Goal: Transaction & Acquisition: Obtain resource

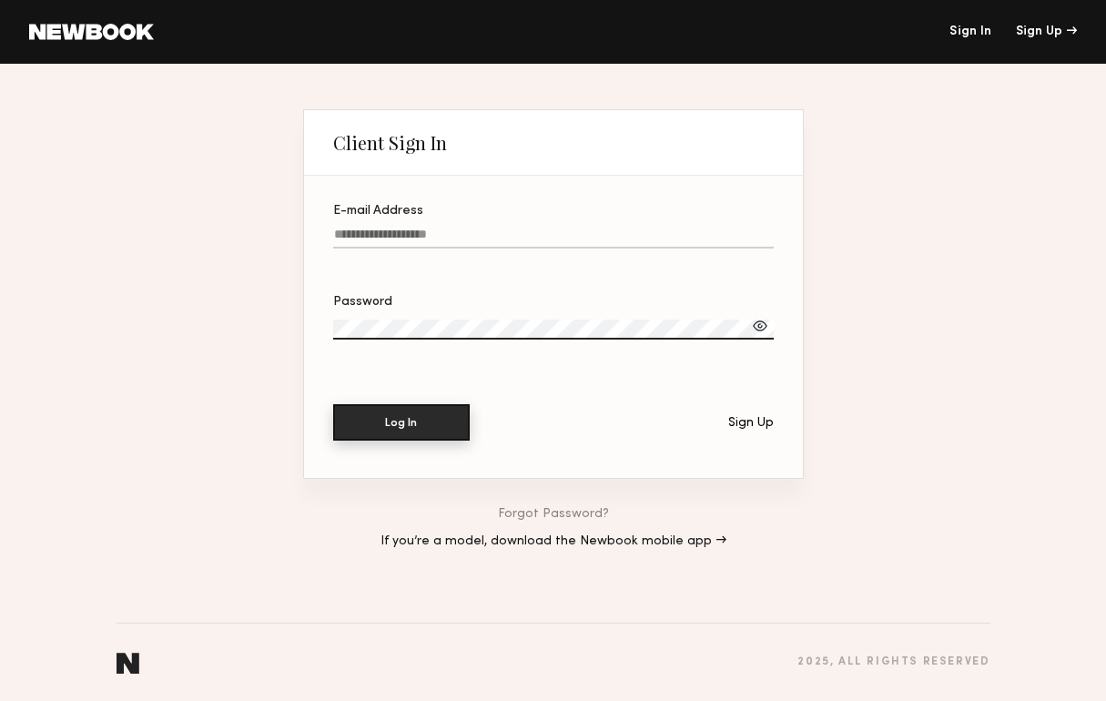
type input "**********"
click at [440, 434] on button "Log In" at bounding box center [401, 422] width 136 height 36
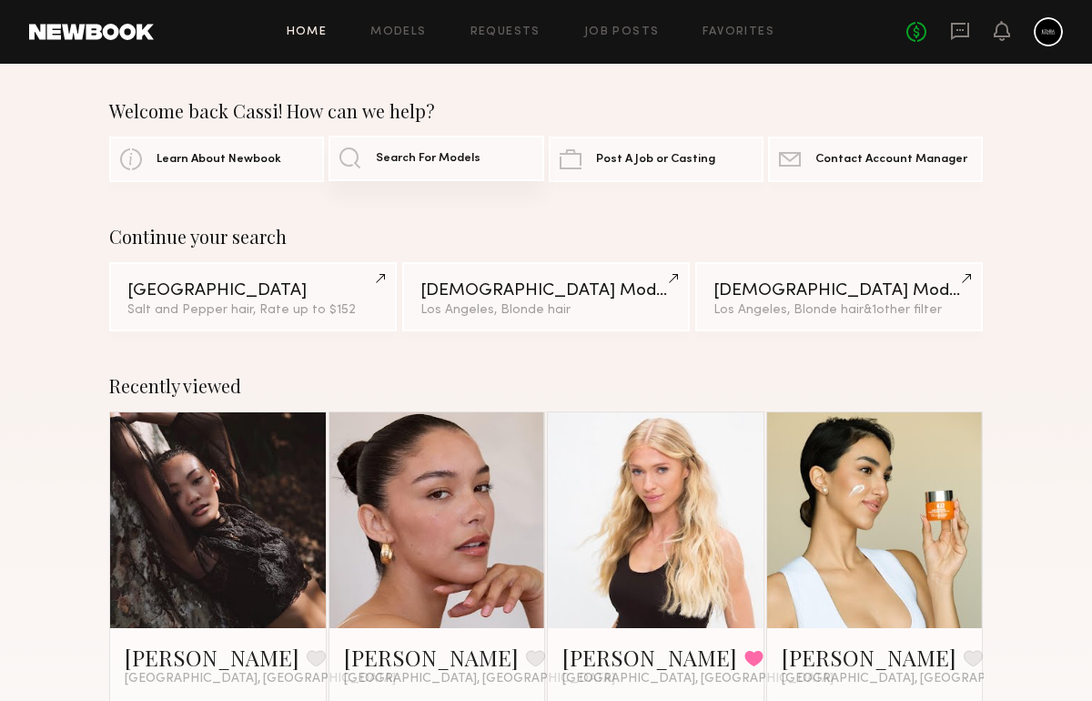
click at [434, 148] on link "Search For Models" at bounding box center [435, 158] width 215 height 45
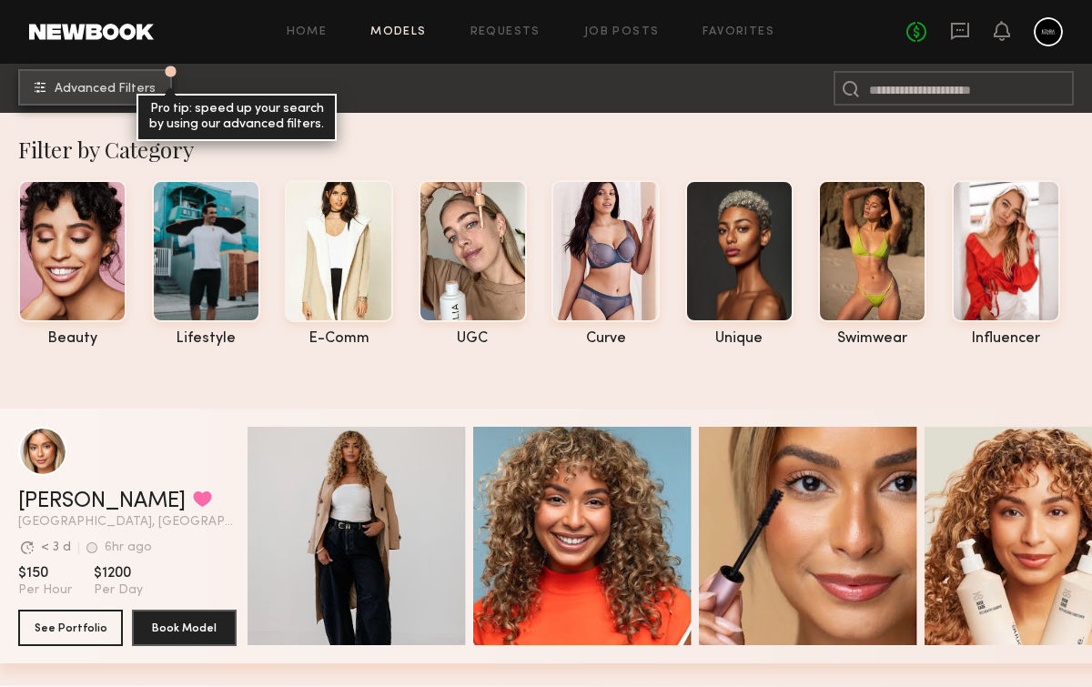
click at [95, 75] on button "Advanced Filters Pro tip: speed up your search by using our advanced filters." at bounding box center [95, 87] width 154 height 36
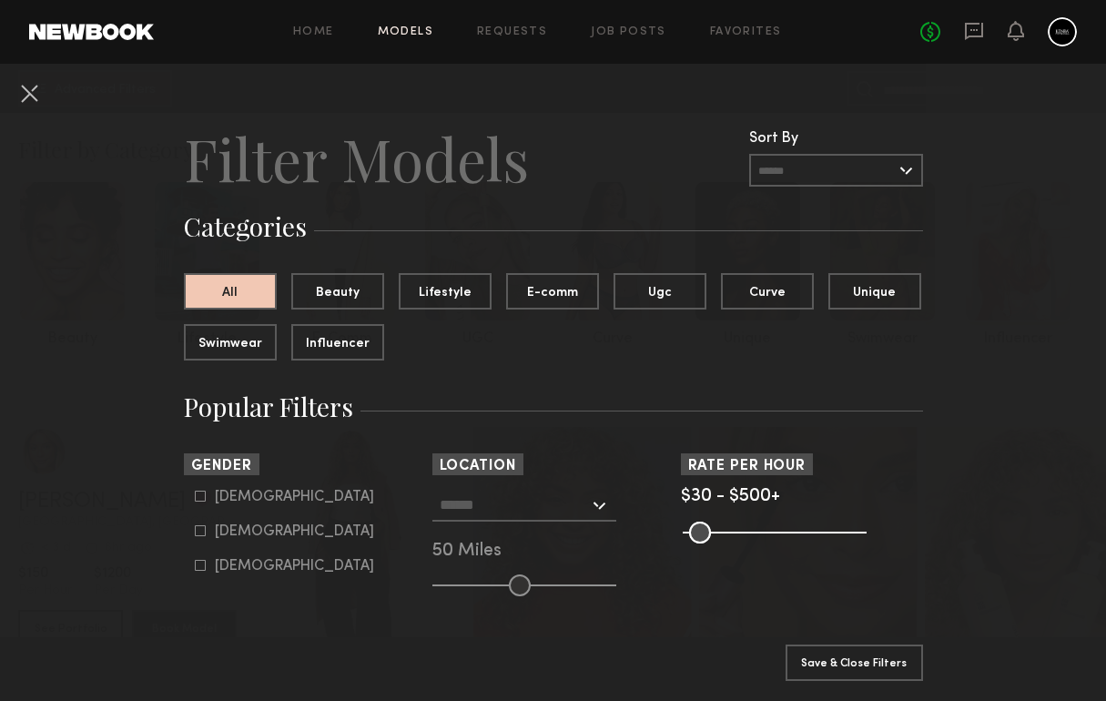
click at [567, 515] on input "text" at bounding box center [514, 504] width 149 height 31
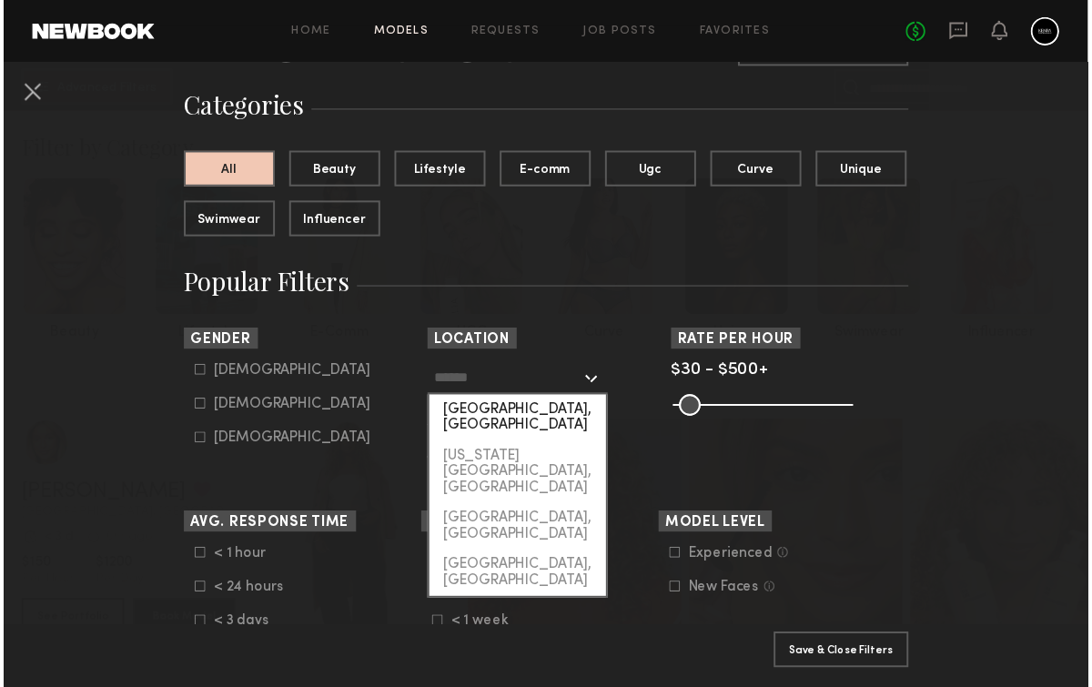
scroll to position [109, 0]
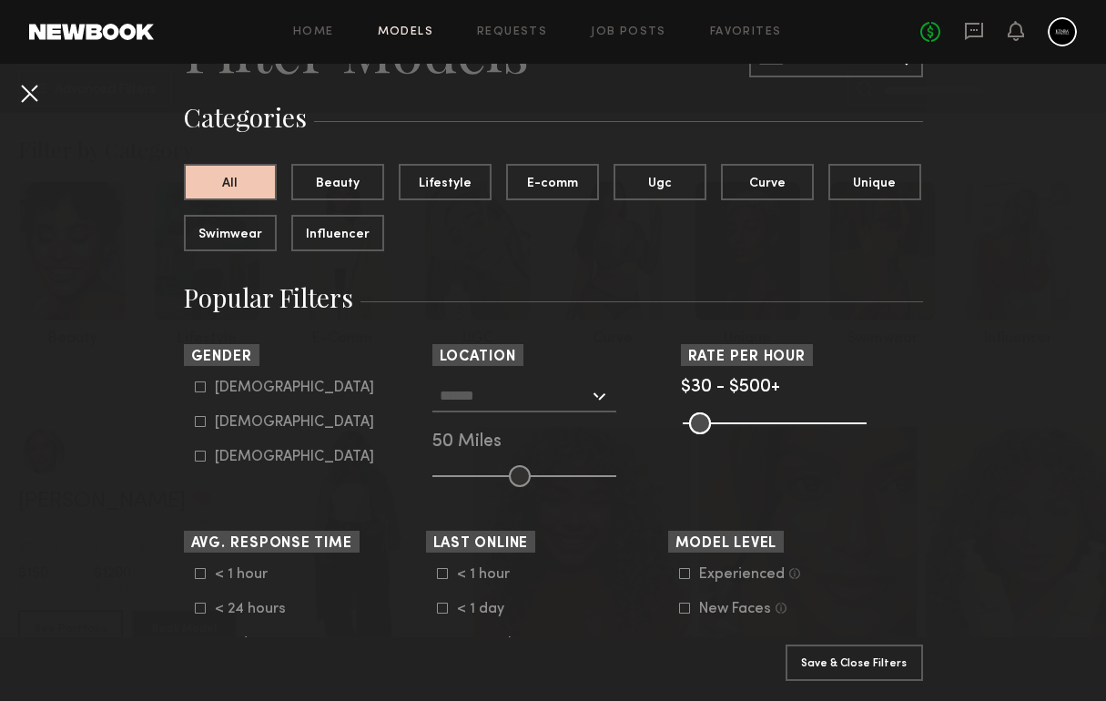
click at [32, 95] on button at bounding box center [29, 92] width 29 height 29
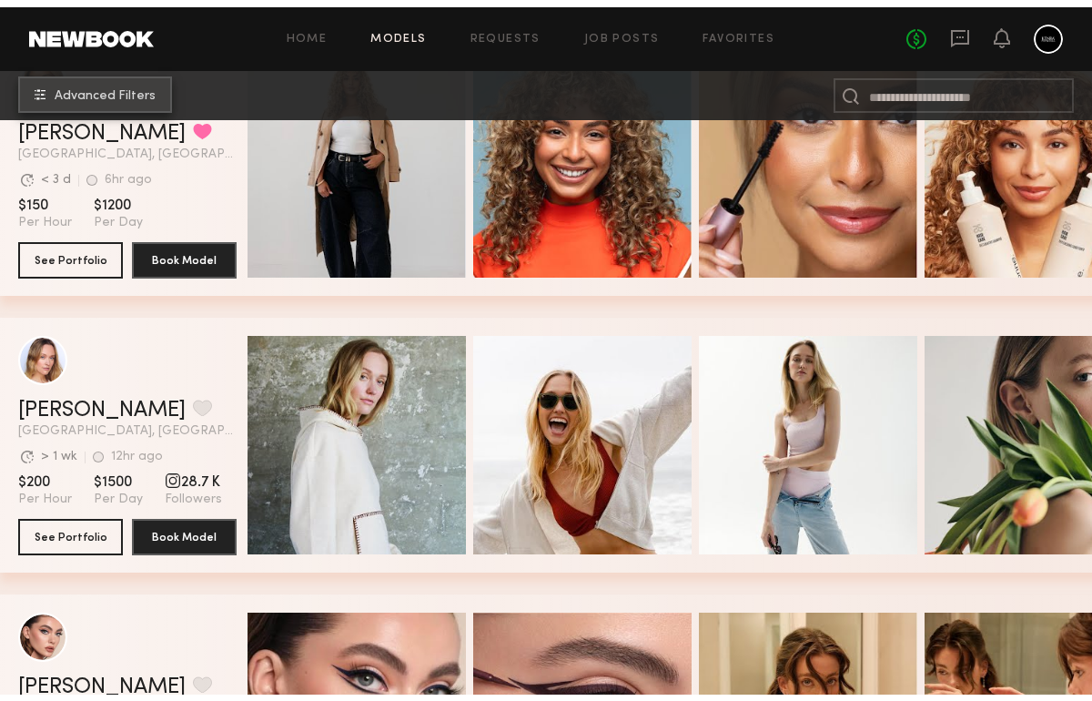
scroll to position [0, 0]
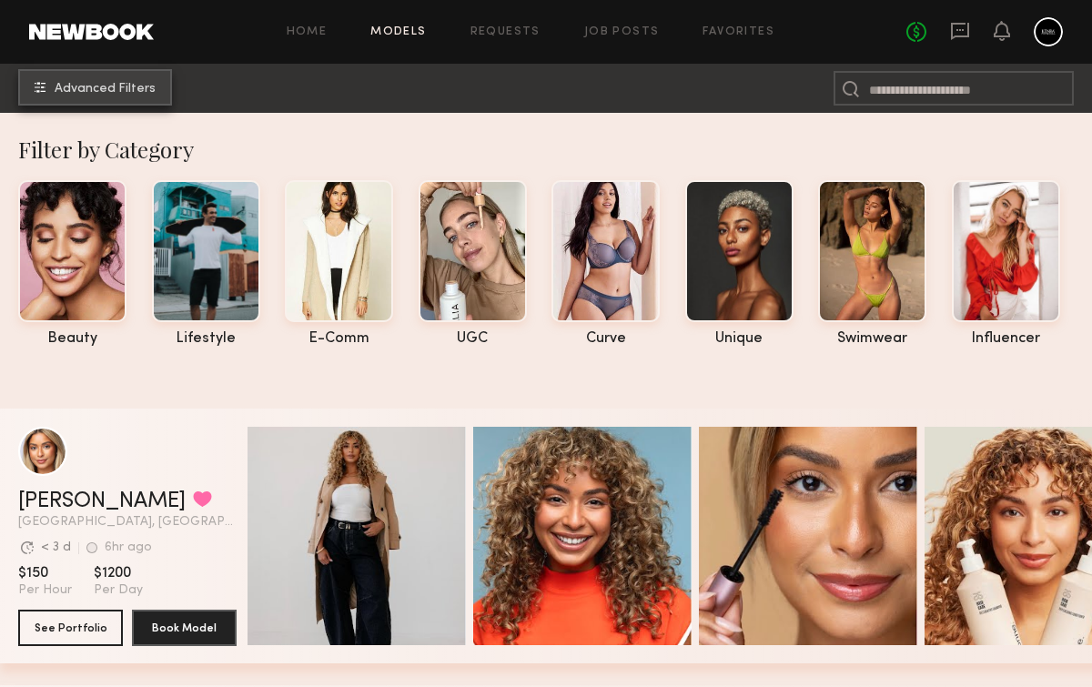
click at [168, 86] on button "Advanced Filters" at bounding box center [95, 87] width 154 height 36
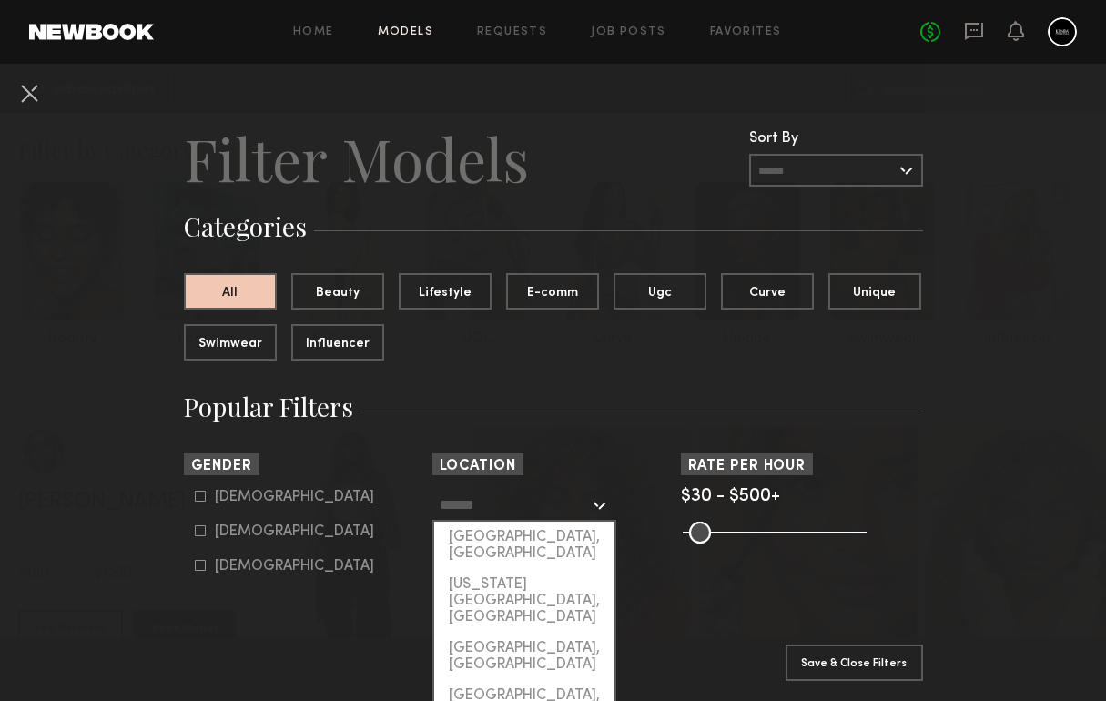
click at [558, 501] on input "text" at bounding box center [514, 504] width 149 height 31
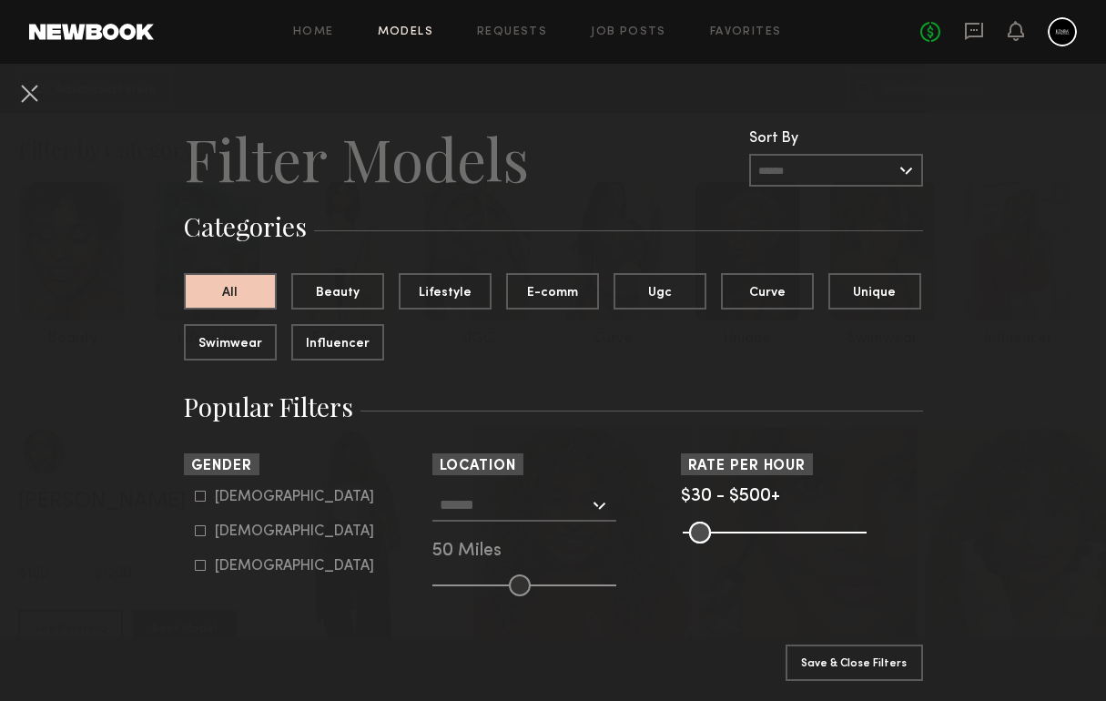
click at [323, 36] on link "Home" at bounding box center [313, 32] width 41 height 12
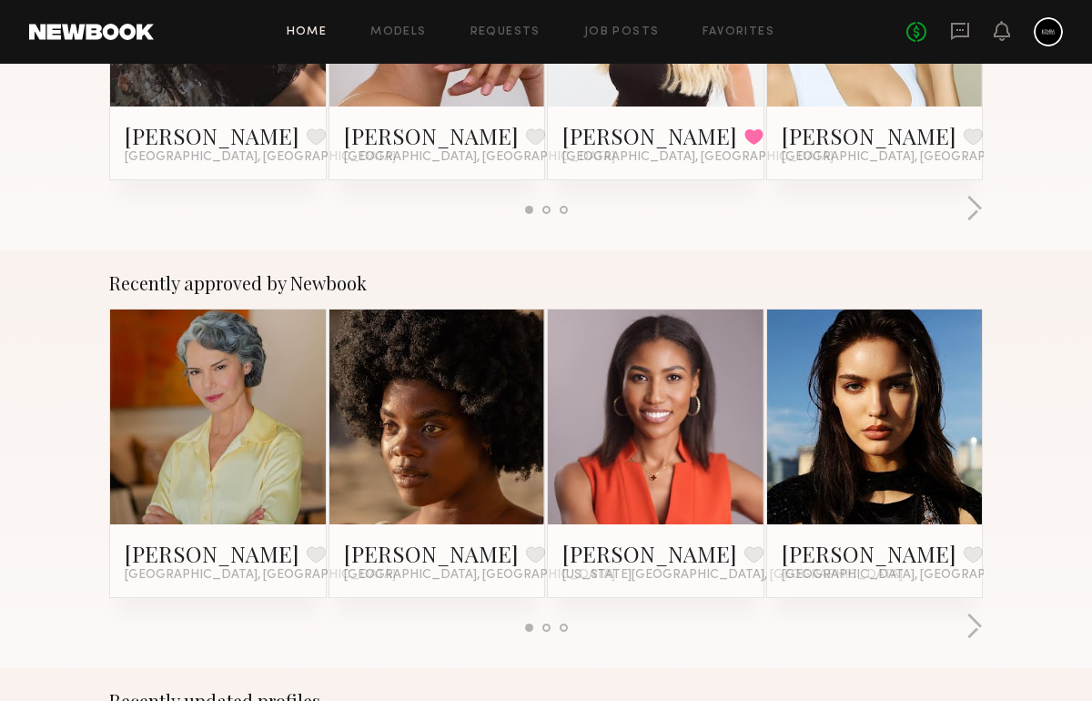
scroll to position [526, 0]
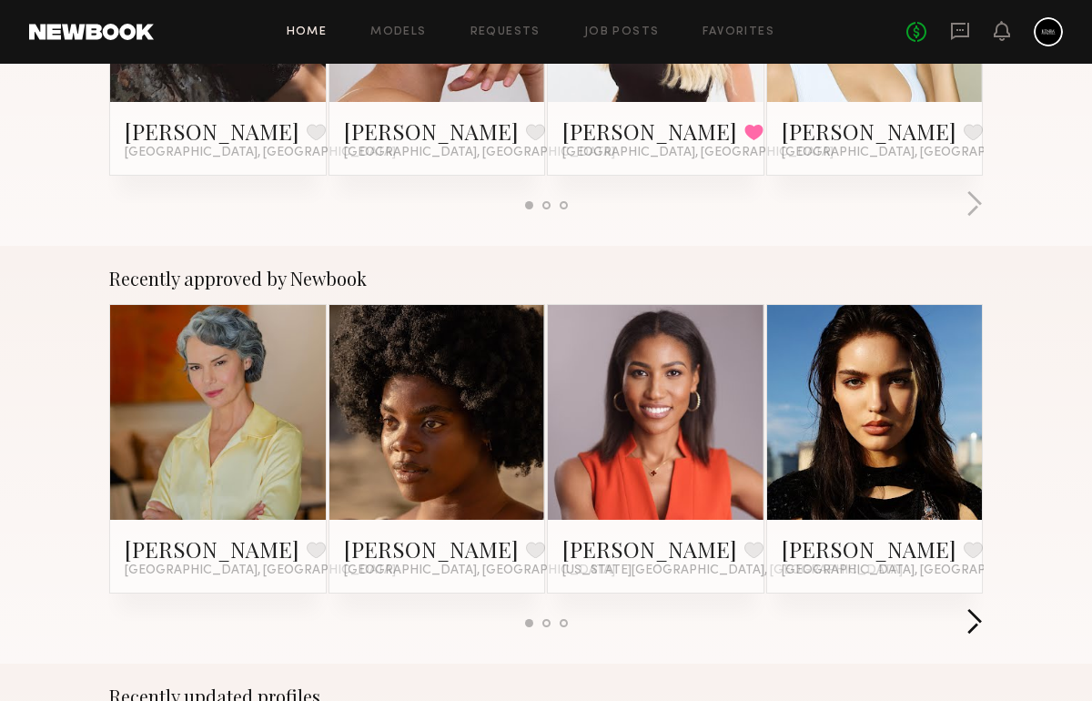
click at [974, 621] on button "button" at bounding box center [973, 623] width 17 height 30
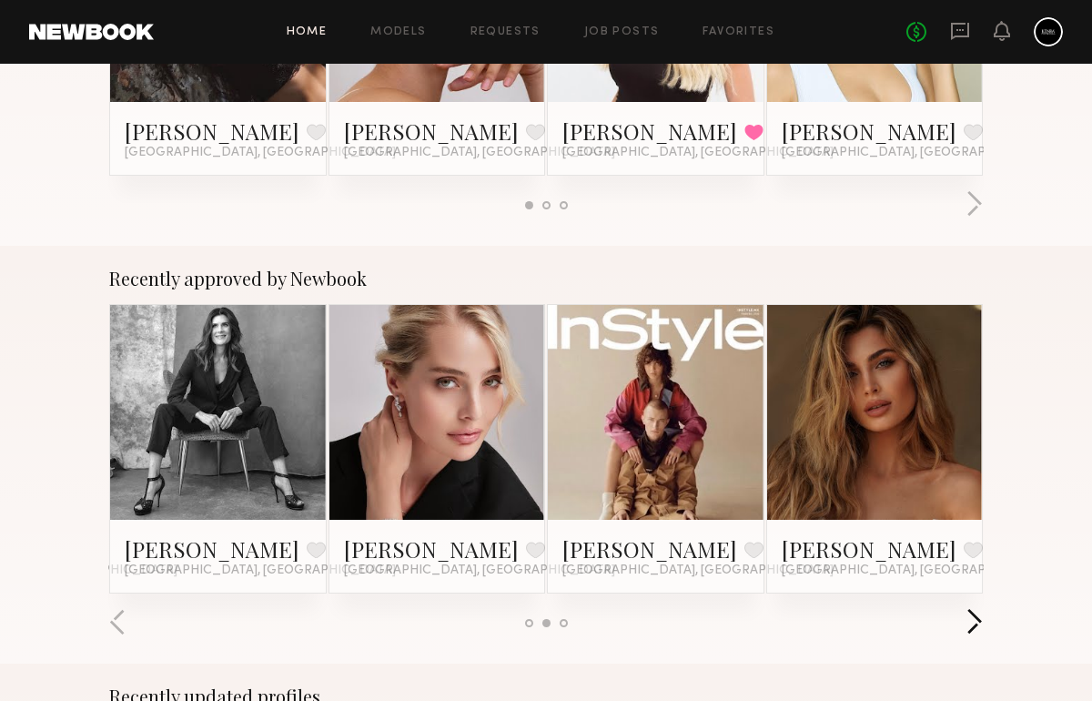
click at [975, 621] on button "button" at bounding box center [973, 623] width 17 height 30
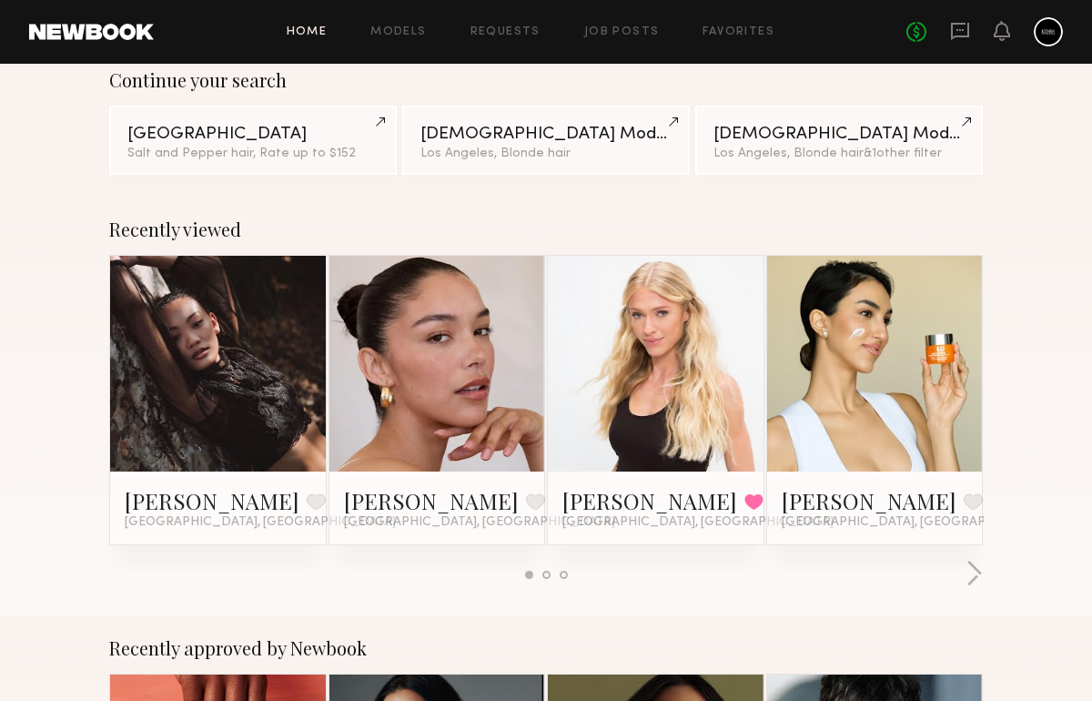
scroll to position [0, 0]
